Goal: Communication & Community: Share content

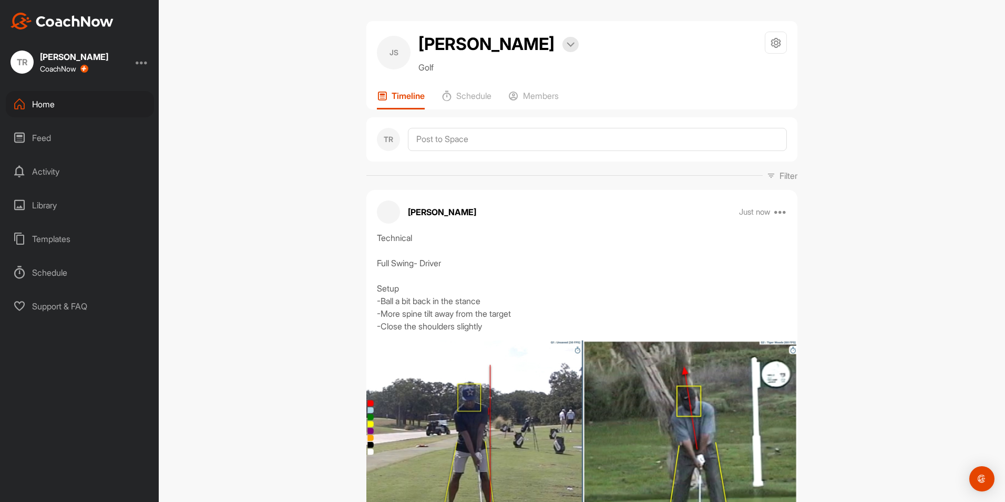
scroll to position [110, 0]
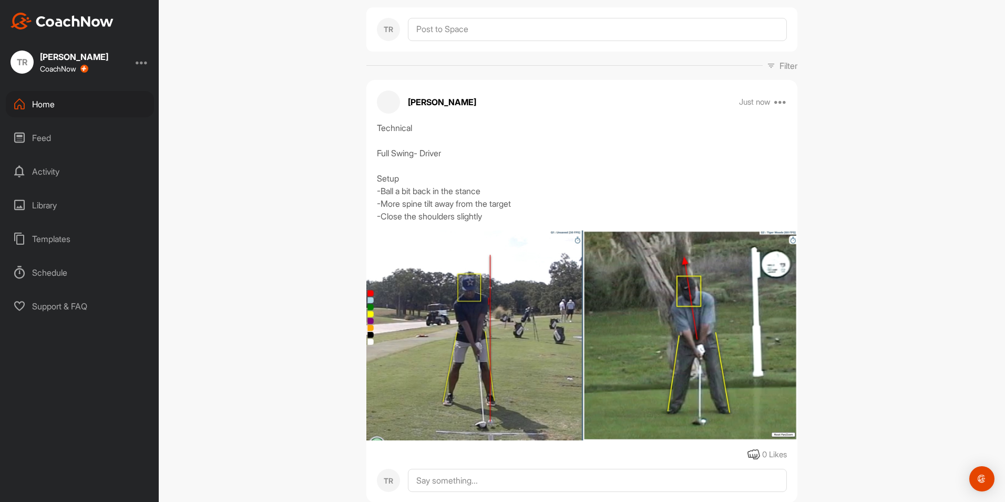
click at [898, 198] on div "JS [PERSON_NAME] Bookings Golf Space Settings Your Notifications Leave Space Ti…" at bounding box center [582, 251] width 847 height 502
click at [247, 210] on div "JS [PERSON_NAME] Bookings Golf Space Settings Your Notifications Leave Space Ti…" at bounding box center [582, 251] width 847 height 502
click at [83, 104] on div "Home" at bounding box center [80, 104] width 148 height 26
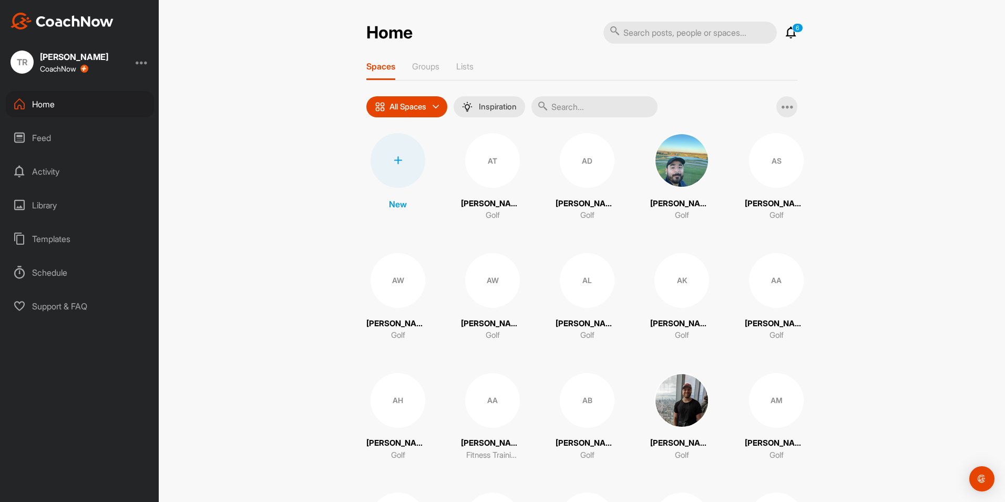
click at [678, 30] on input "text" at bounding box center [691, 33] width 174 height 22
type input "I"
type input "Okler"
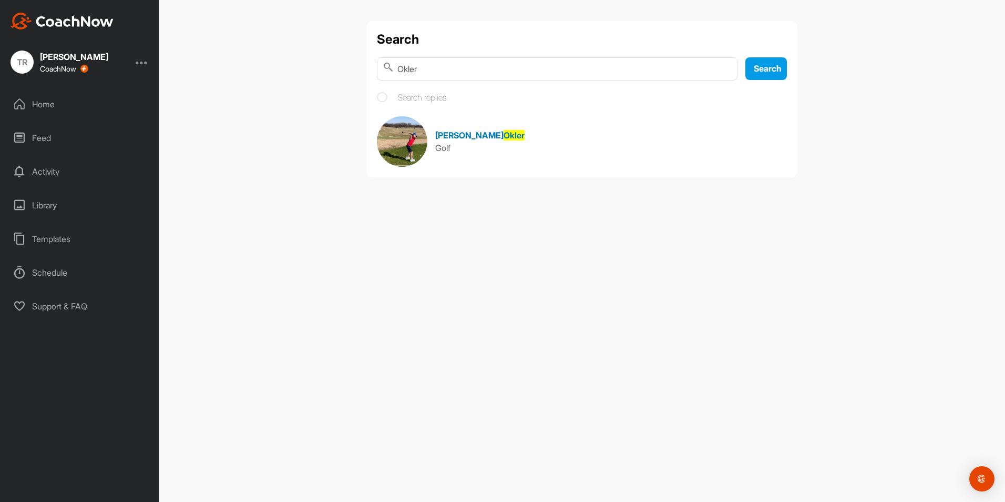
click at [461, 128] on link "[PERSON_NAME] Golf" at bounding box center [582, 141] width 410 height 50
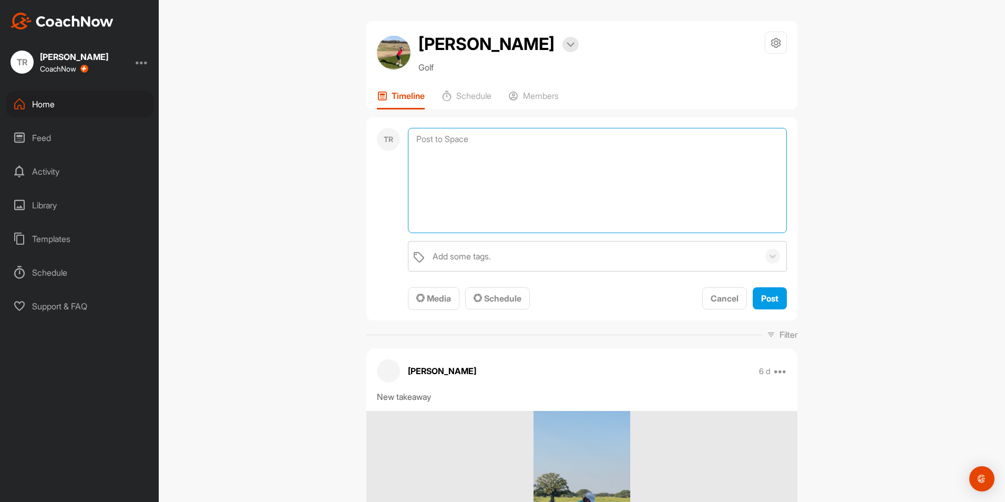
click at [453, 138] on textarea at bounding box center [597, 180] width 379 height 105
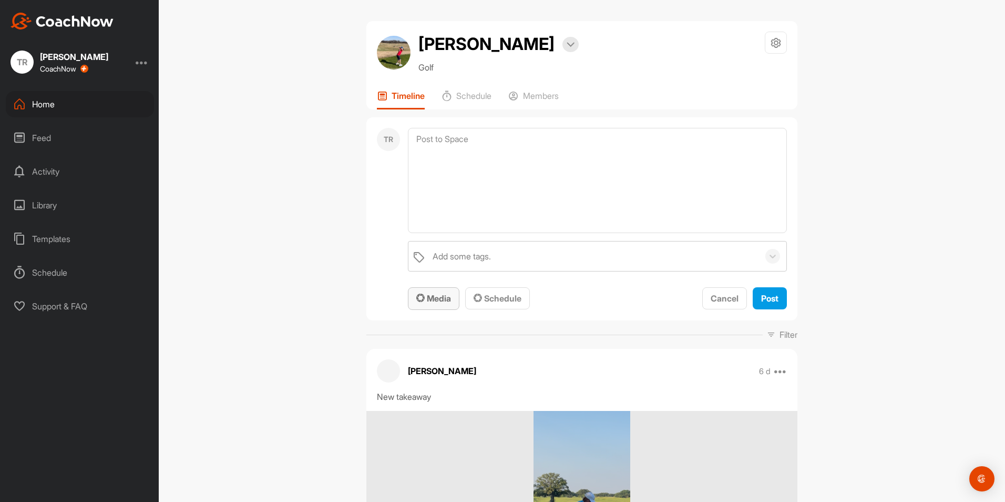
click at [439, 297] on span "Media" at bounding box center [433, 298] width 35 height 11
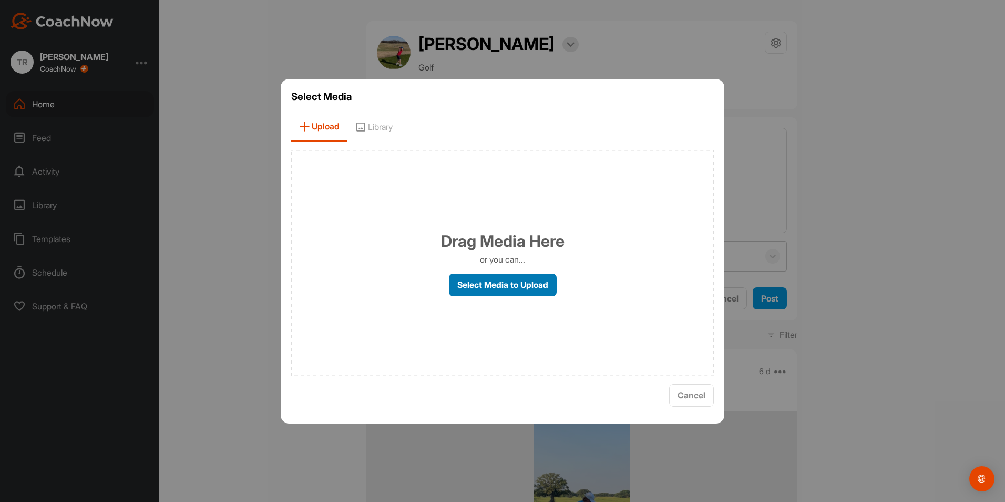
click at [505, 286] on label "Select Media to Upload" at bounding box center [503, 284] width 108 height 23
click at [0, 0] on input "Select Media to Upload" at bounding box center [0, 0] width 0 height 0
click at [492, 285] on label "Select Media to Upload" at bounding box center [503, 284] width 108 height 23
click at [0, 0] on input "Select Media to Upload" at bounding box center [0, 0] width 0 height 0
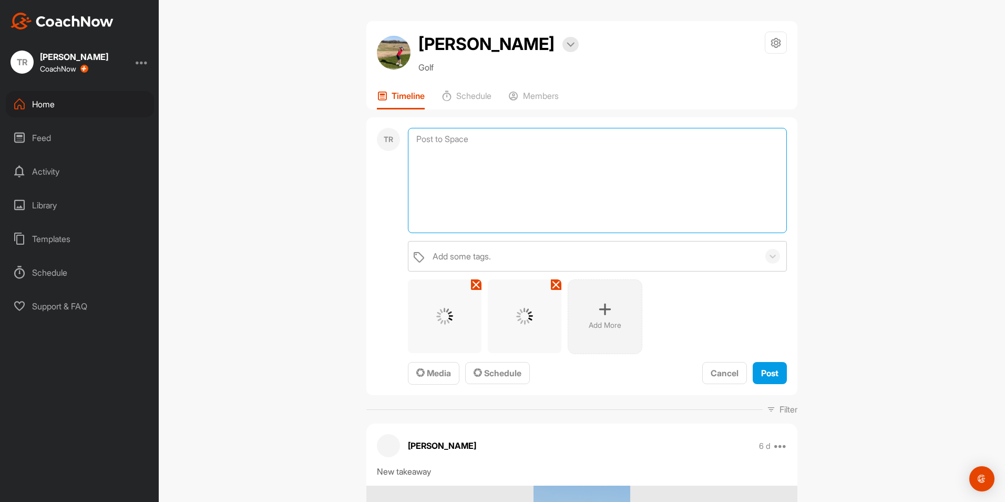
click at [460, 175] on textarea at bounding box center [597, 180] width 379 height 105
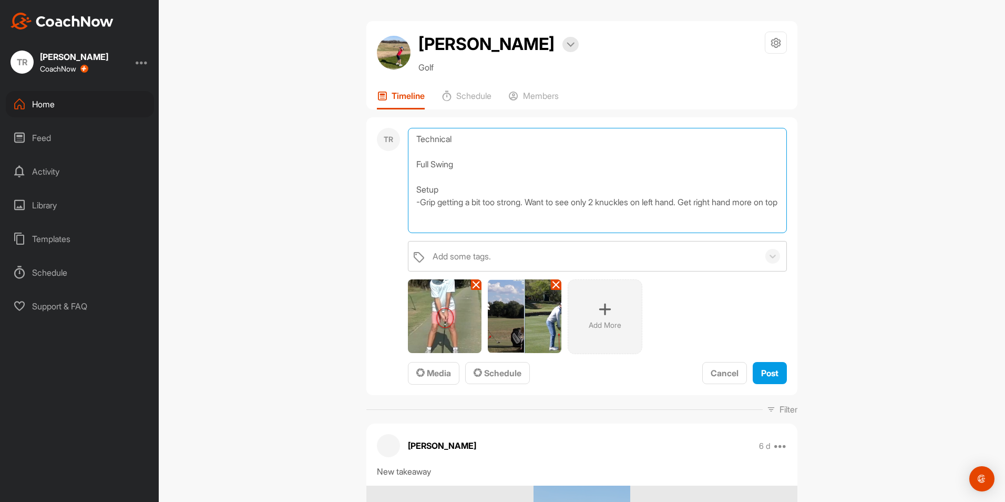
scroll to position [1, 0]
type textarea "Technical Full Swing Setup -Grip getting a bit too strong. Want to see only 2 k…"
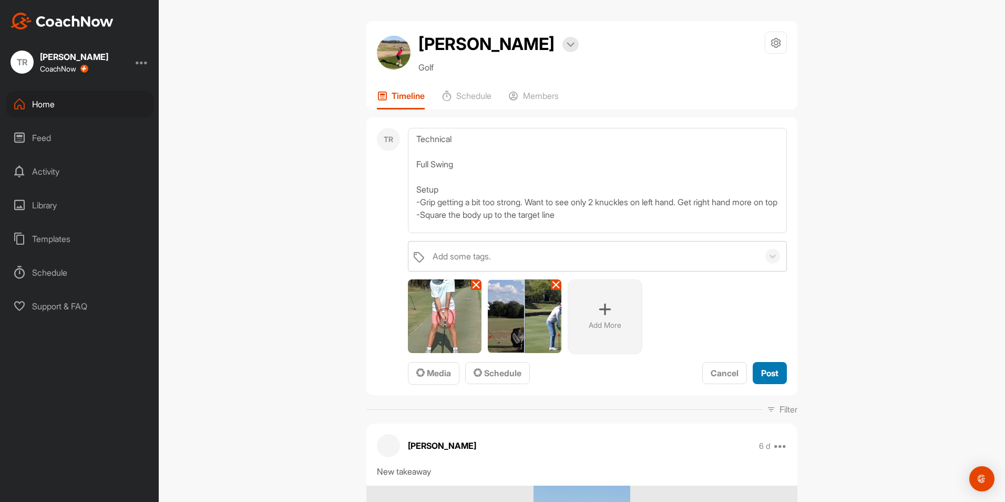
click at [761, 382] on button "Post" at bounding box center [770, 373] width 34 height 23
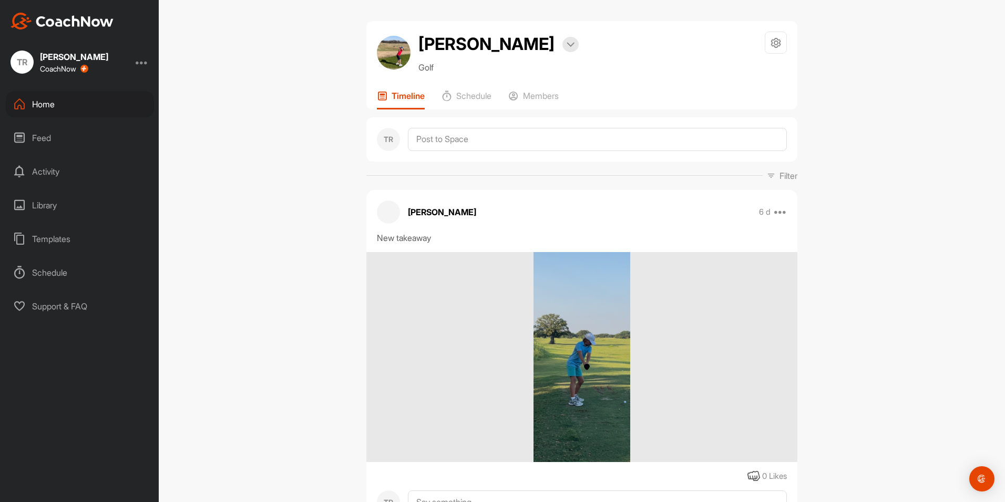
scroll to position [0, 0]
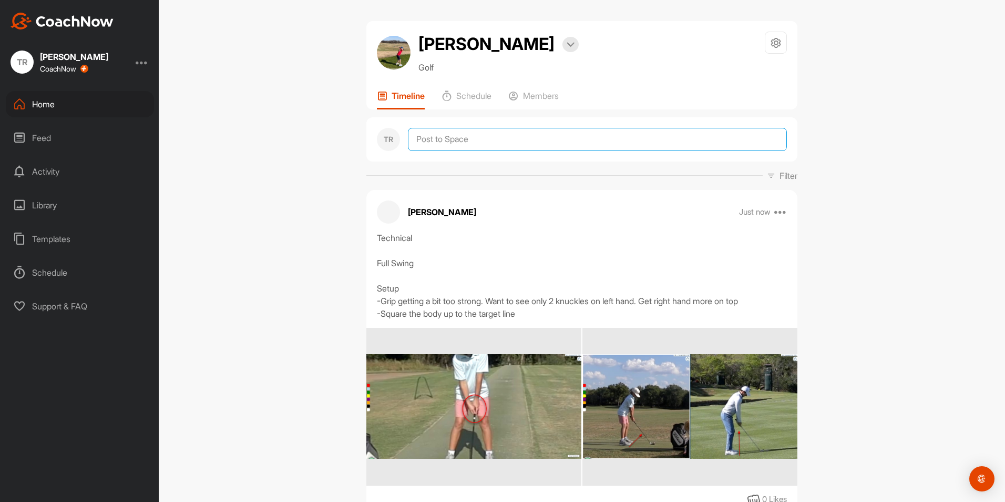
click at [450, 145] on textarea at bounding box center [597, 139] width 379 height 23
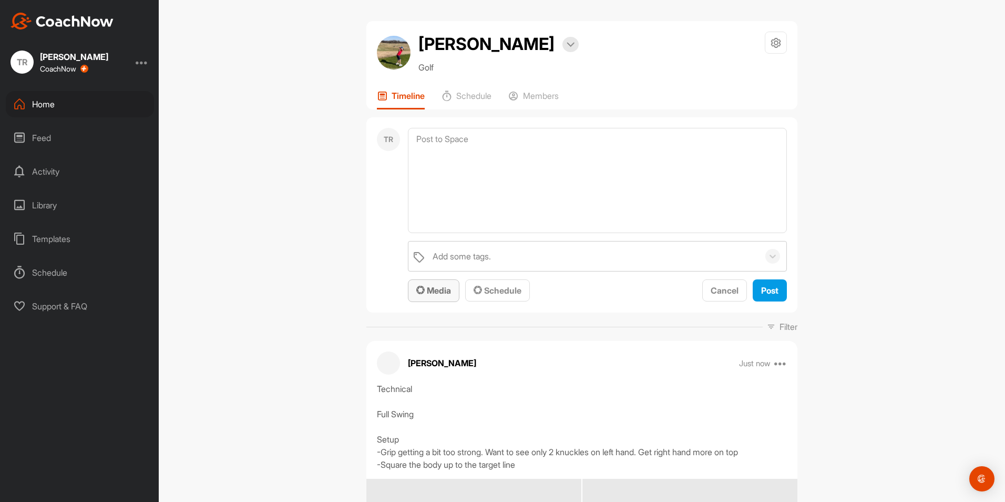
click at [439, 285] on span "Media" at bounding box center [433, 290] width 35 height 11
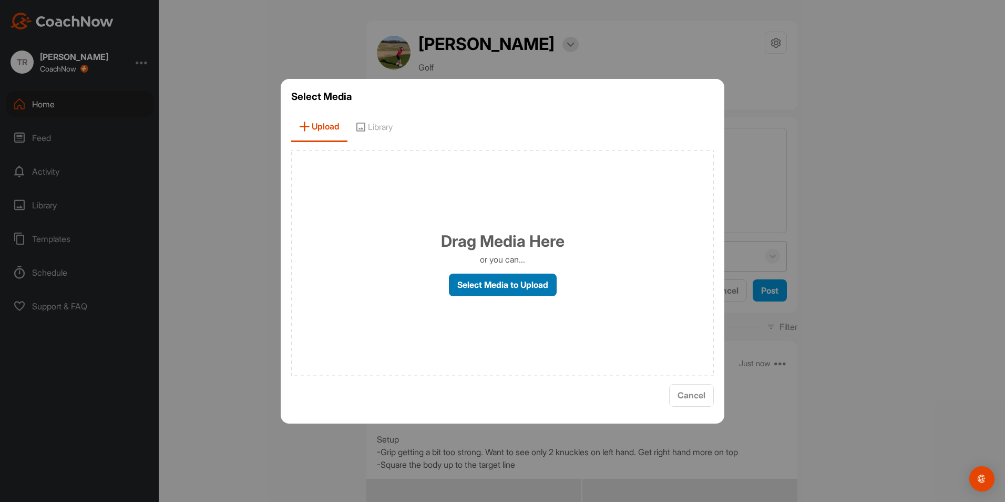
click at [491, 290] on label "Select Media to Upload" at bounding box center [503, 284] width 108 height 23
click at [0, 0] on input "Select Media to Upload" at bounding box center [0, 0] width 0 height 0
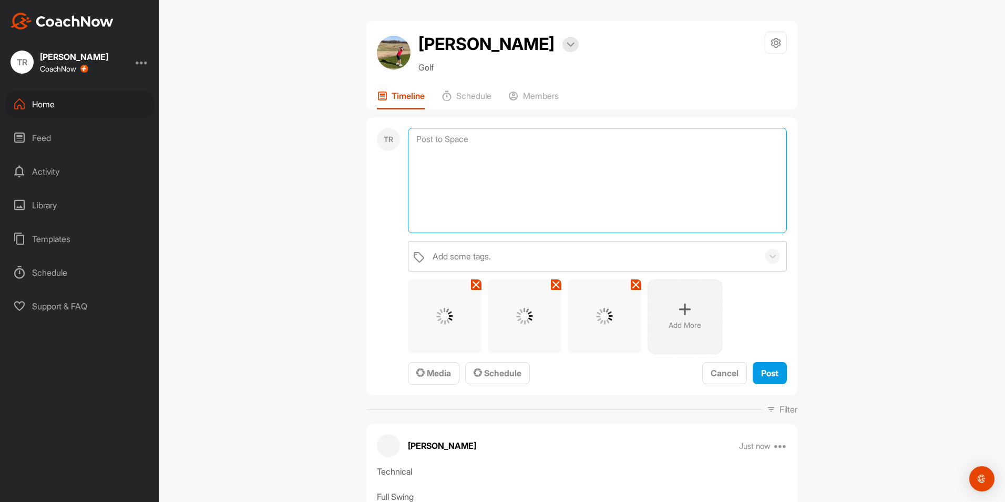
click at [451, 173] on textarea at bounding box center [597, 180] width 379 height 105
type textarea "Y"
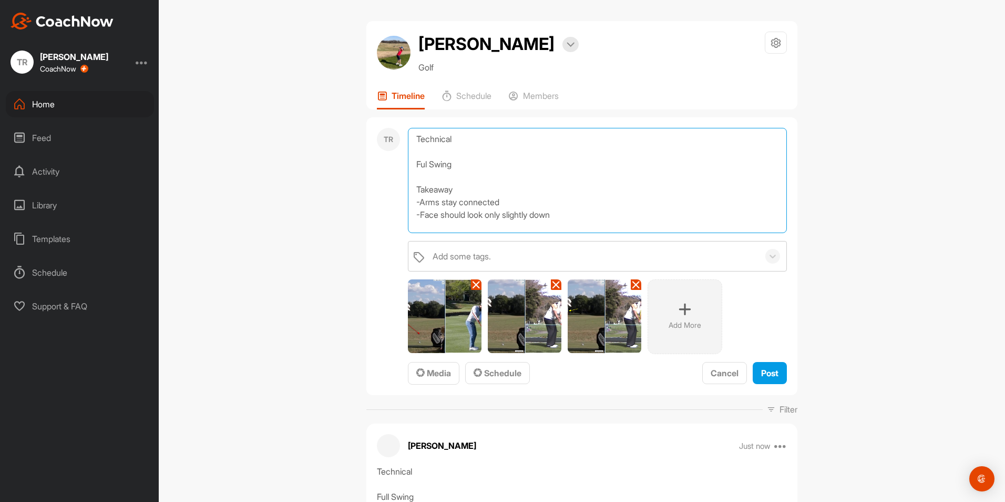
scroll to position [1, 0]
type textarea "Technical Ful Swing Takeaway -Arms stay connected -Face should look only slight…"
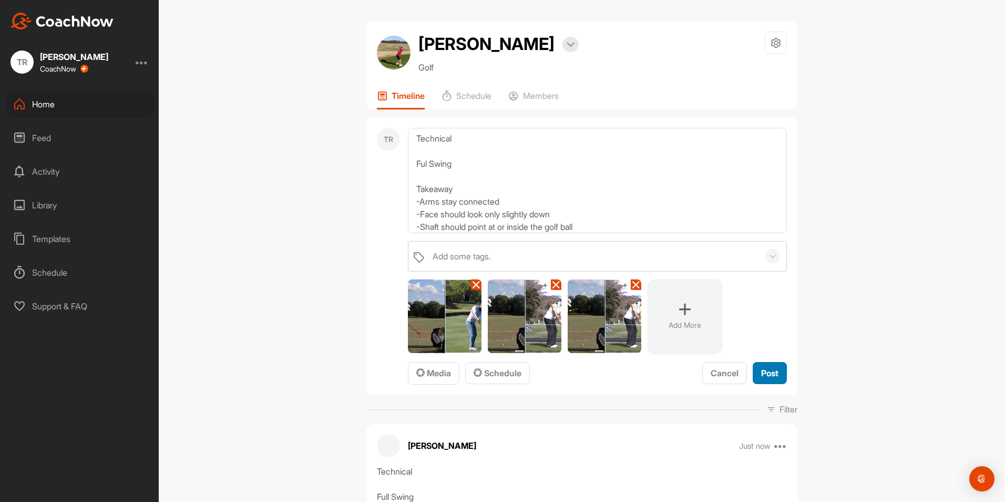
click at [766, 373] on span "Post" at bounding box center [769, 373] width 17 height 11
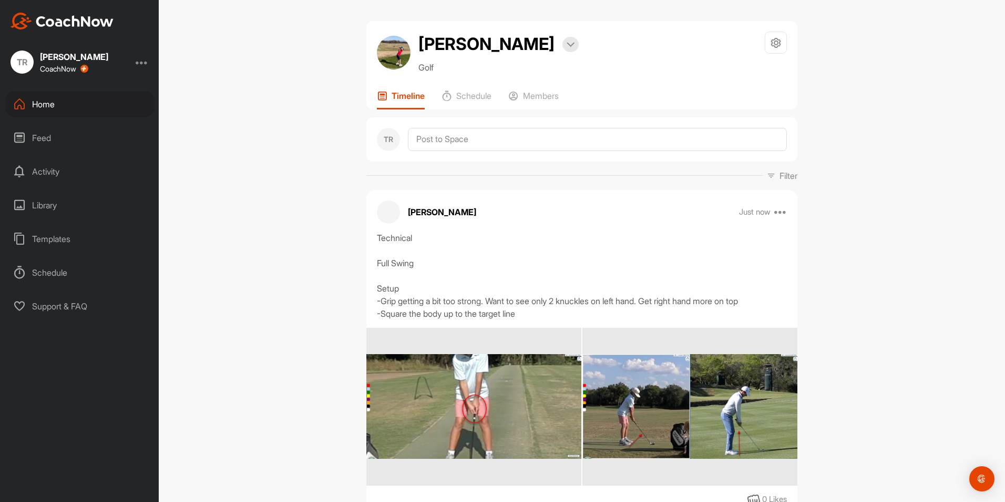
scroll to position [0, 0]
